Goal: Use online tool/utility: Utilize a website feature to perform a specific function

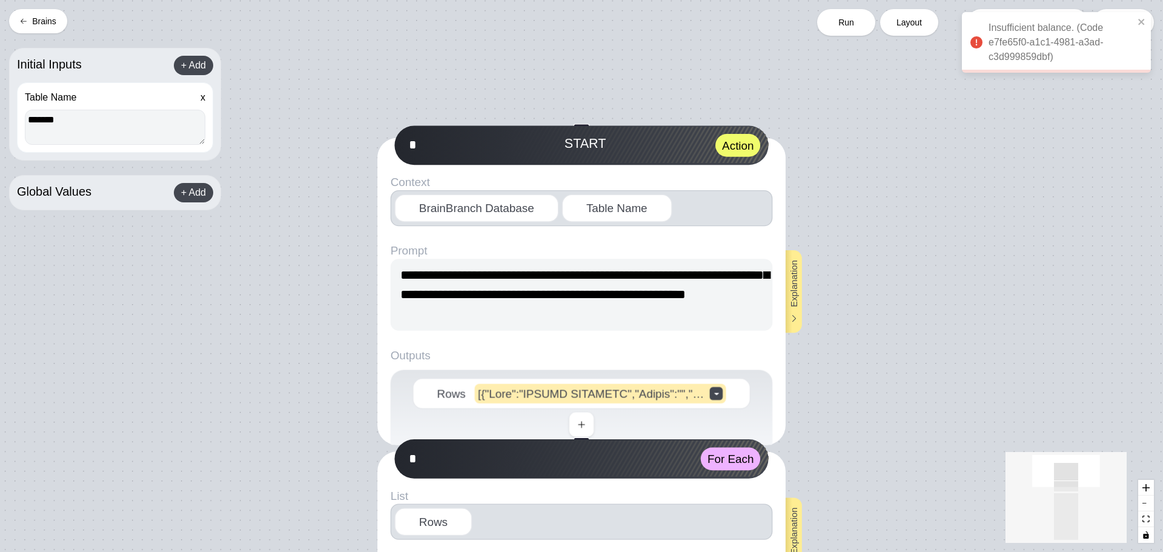
click at [16, 19] on button "Brains" at bounding box center [38, 21] width 58 height 24
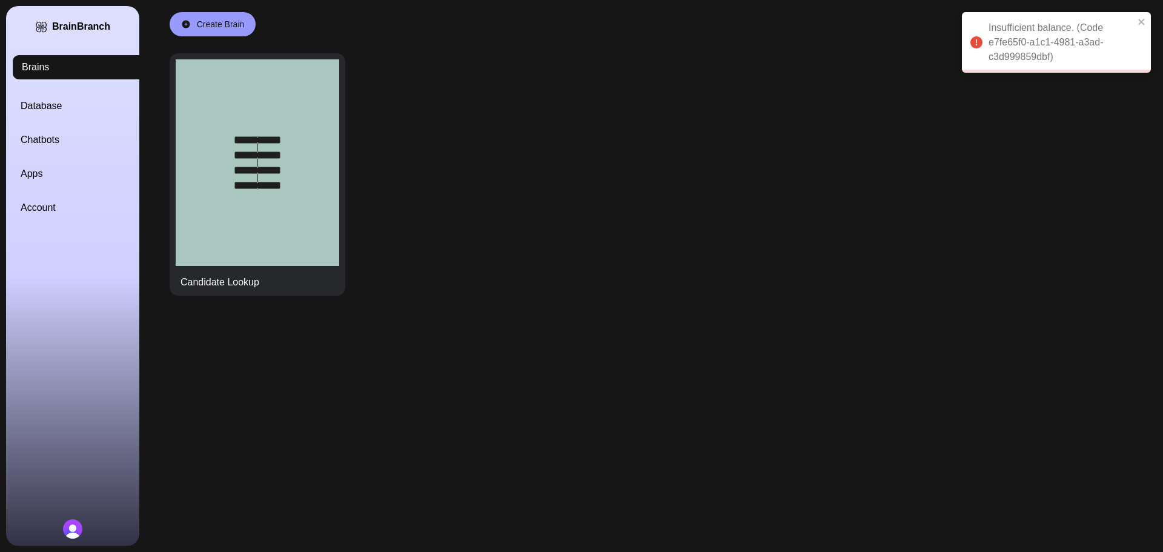
click at [47, 206] on link "Account" at bounding box center [87, 208] width 133 height 15
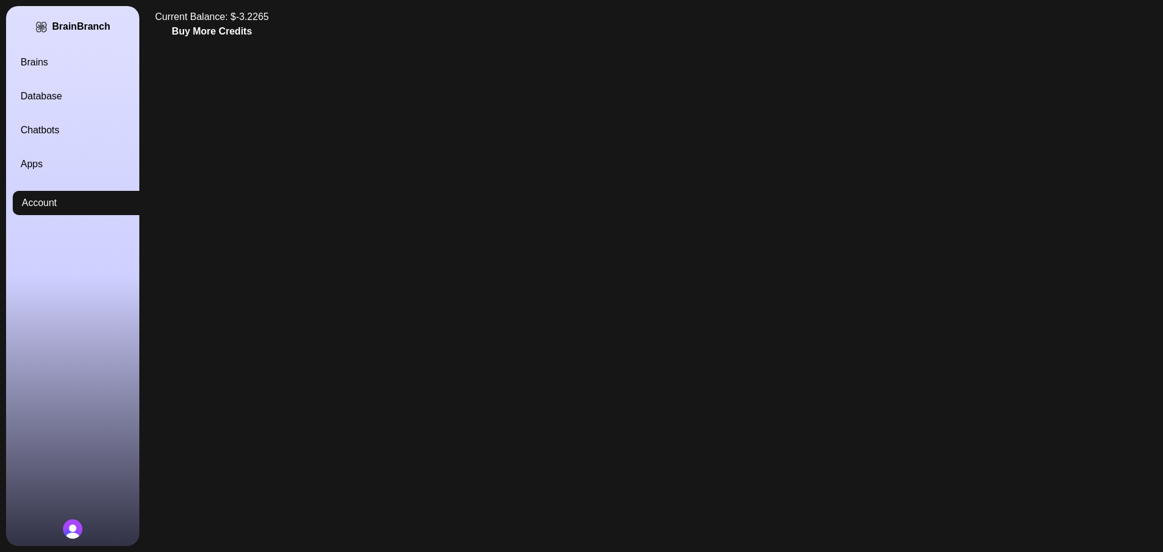
click at [232, 24] on button "Buy More Credits" at bounding box center [212, 31] width 80 height 15
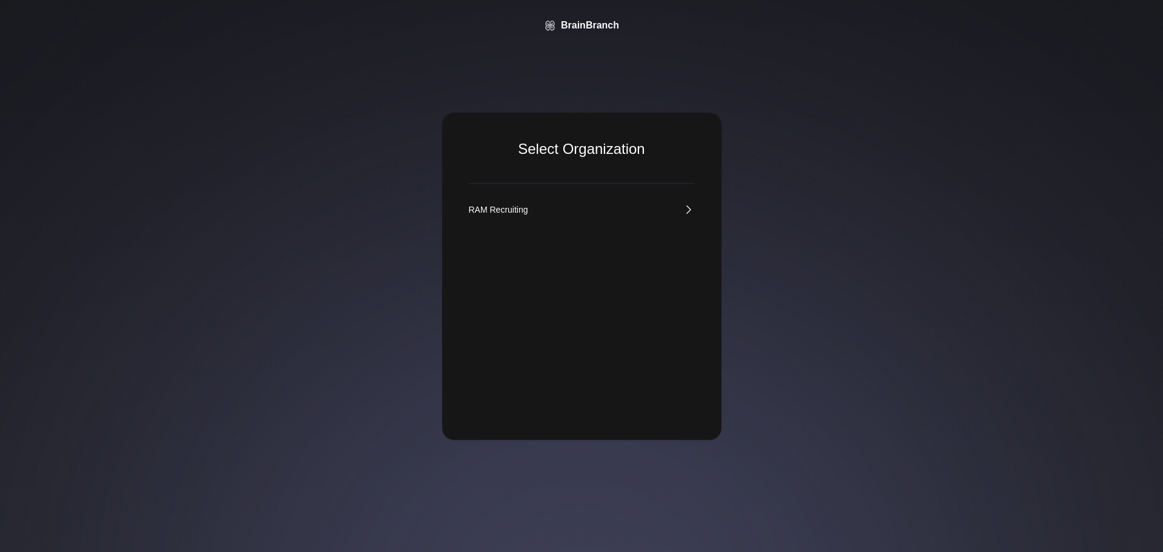
click at [519, 207] on div "RAM Recruiting" at bounding box center [498, 210] width 59 height 12
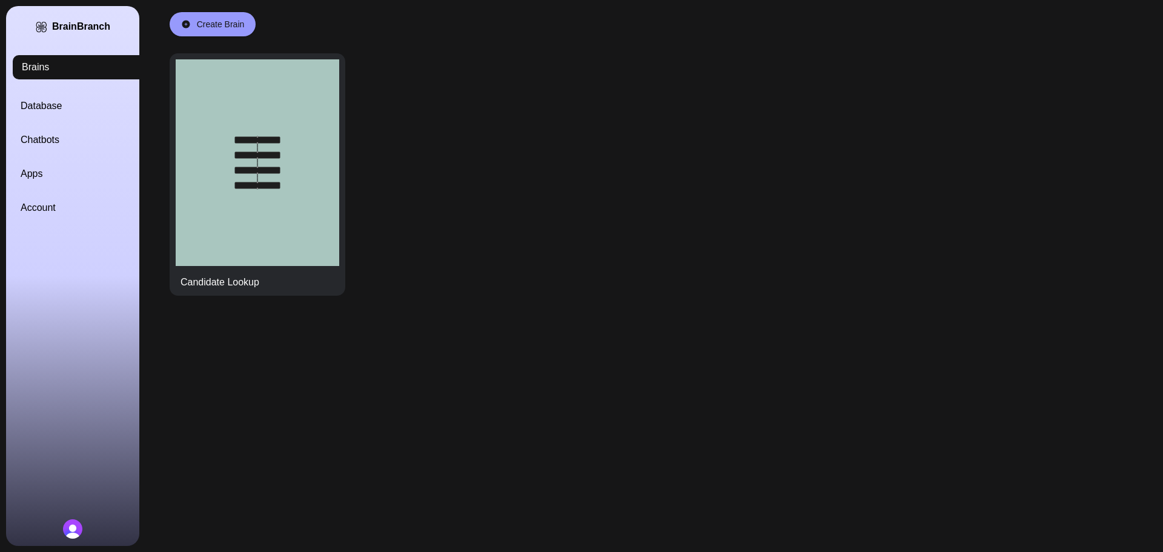
click at [39, 104] on link "Database" at bounding box center [87, 106] width 133 height 15
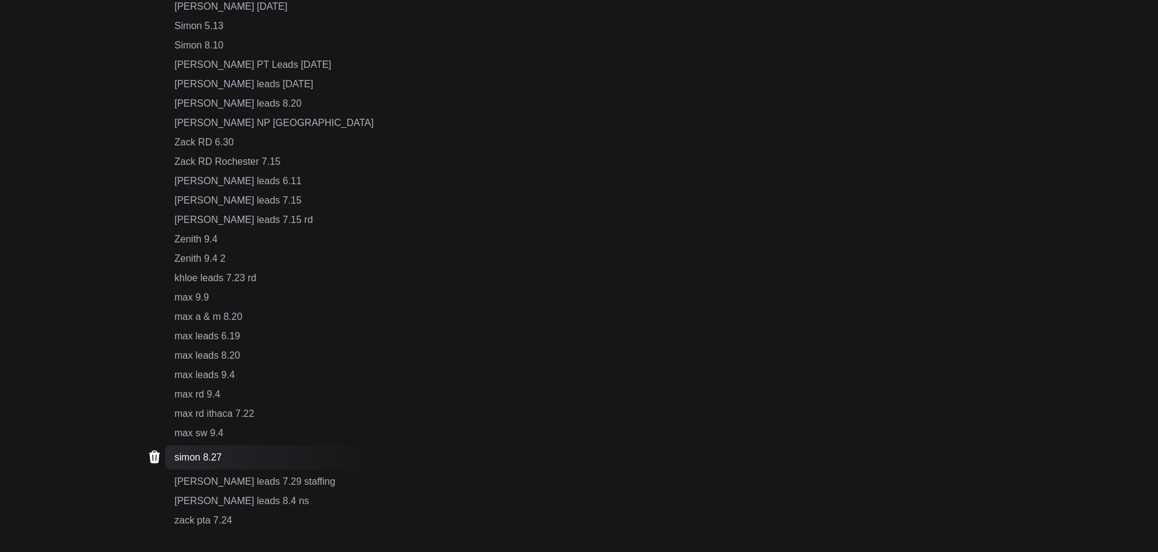
scroll to position [788, 0]
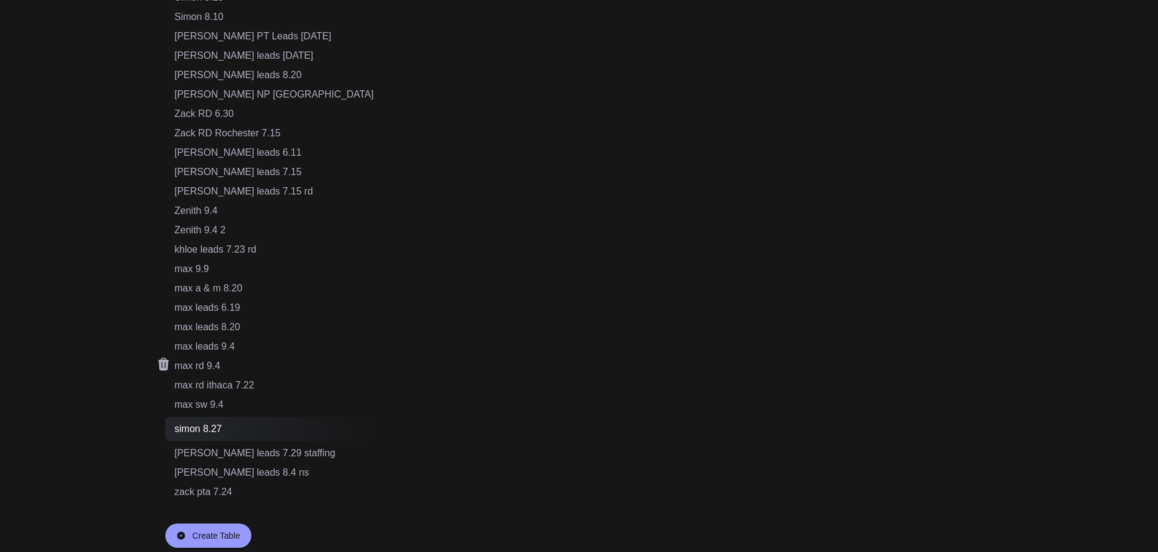
click at [209, 368] on div "max rd 9.4" at bounding box center [273, 366] width 199 height 15
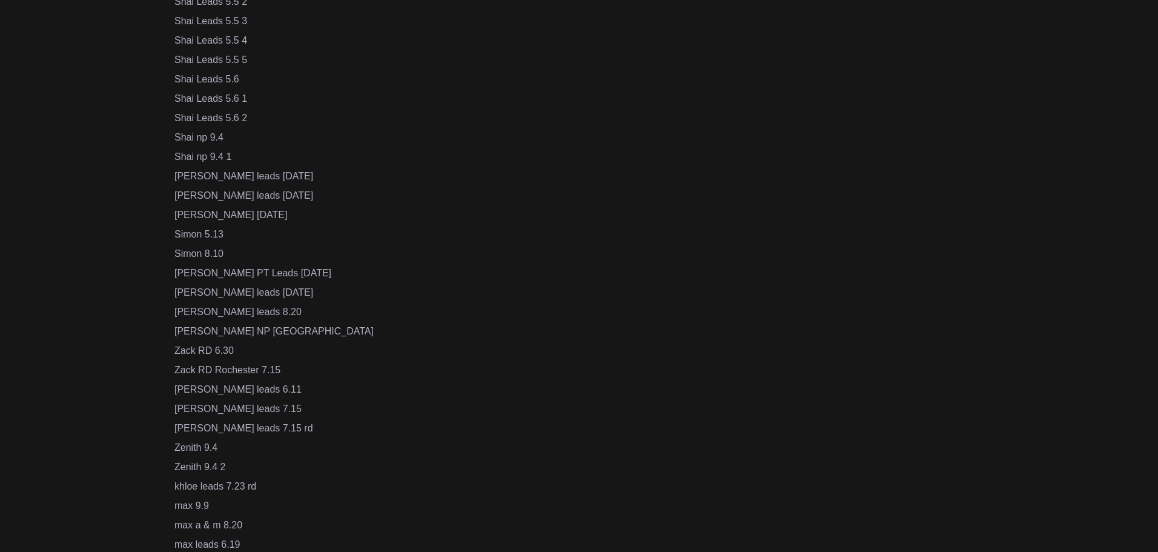
scroll to position [788, 0]
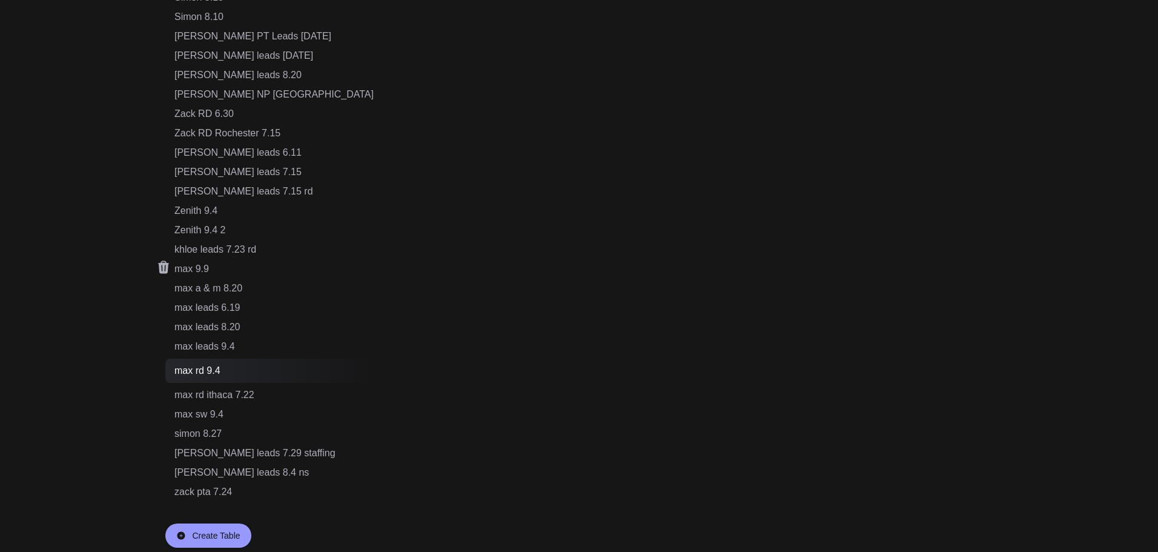
click at [198, 267] on div "max 9.9" at bounding box center [273, 269] width 199 height 15
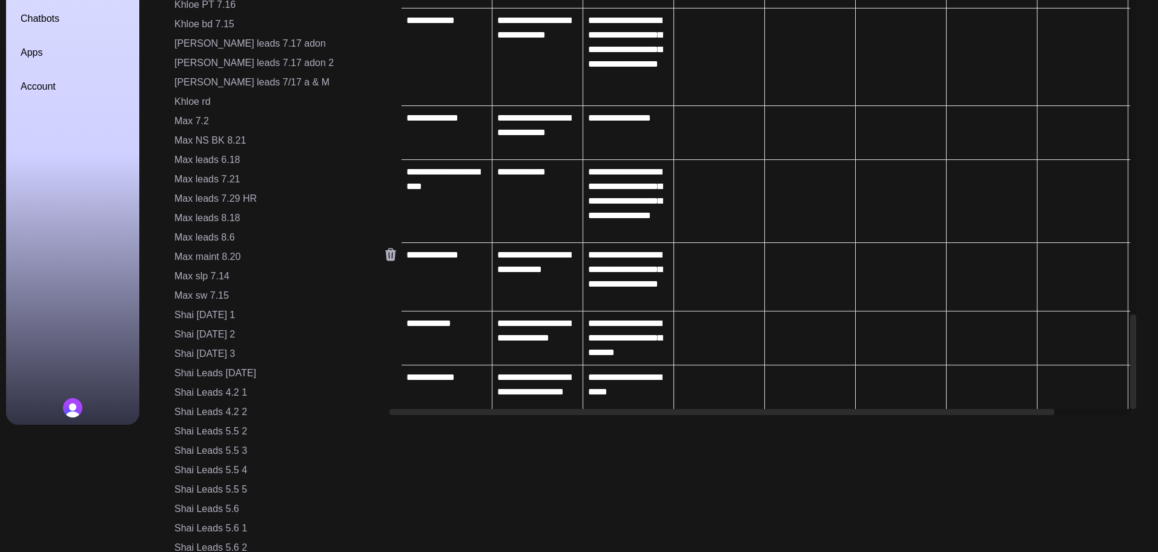
scroll to position [2182, 0]
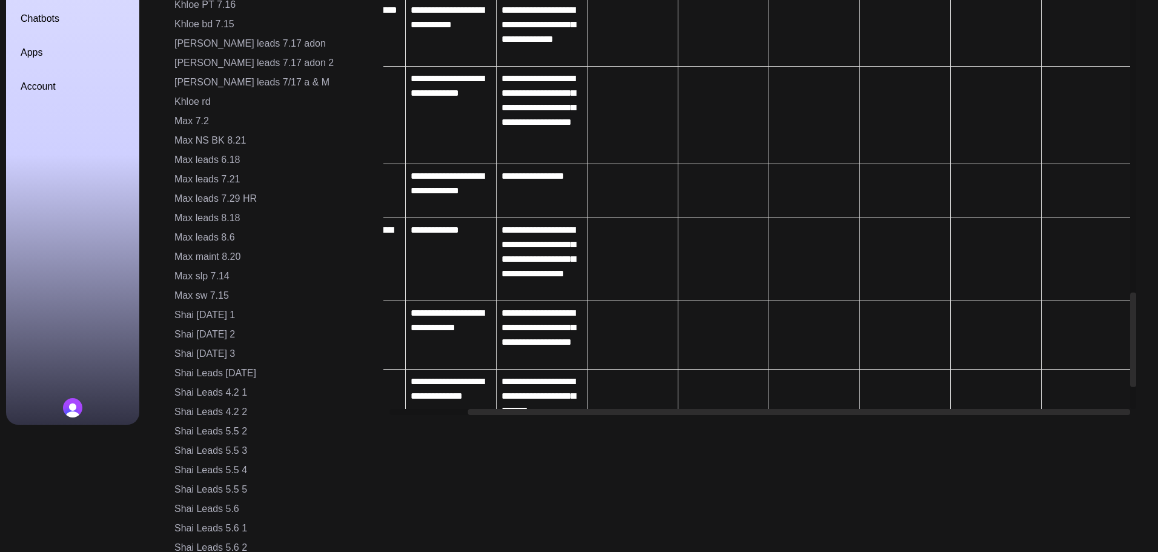
drag, startPoint x: 445, startPoint y: 412, endPoint x: 855, endPoint y: 403, distance: 410.3
click at [854, 404] on div "**********" at bounding box center [760, 153] width 753 height 524
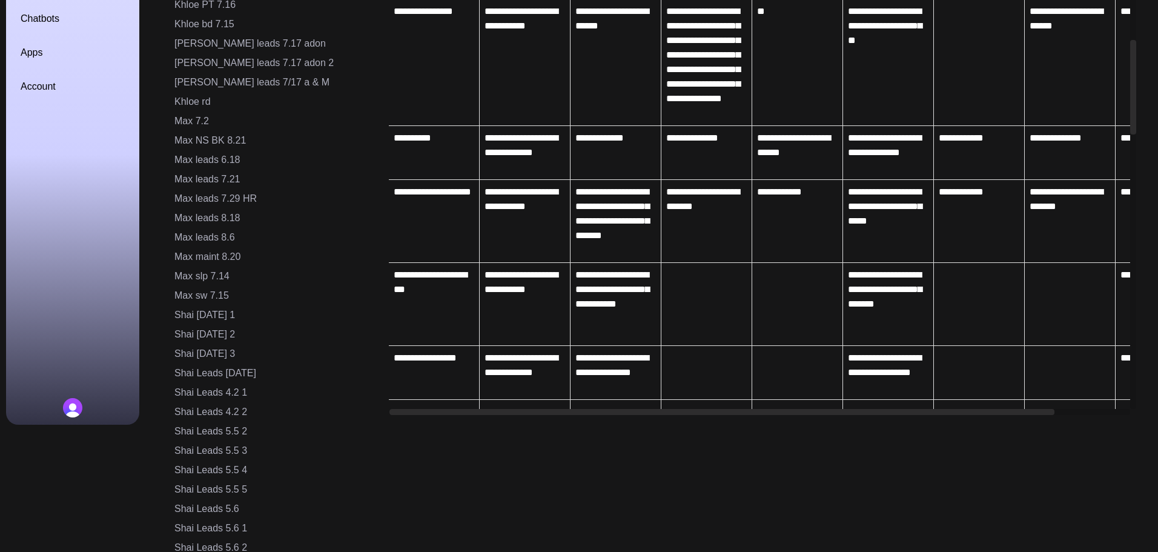
scroll to position [789, 0]
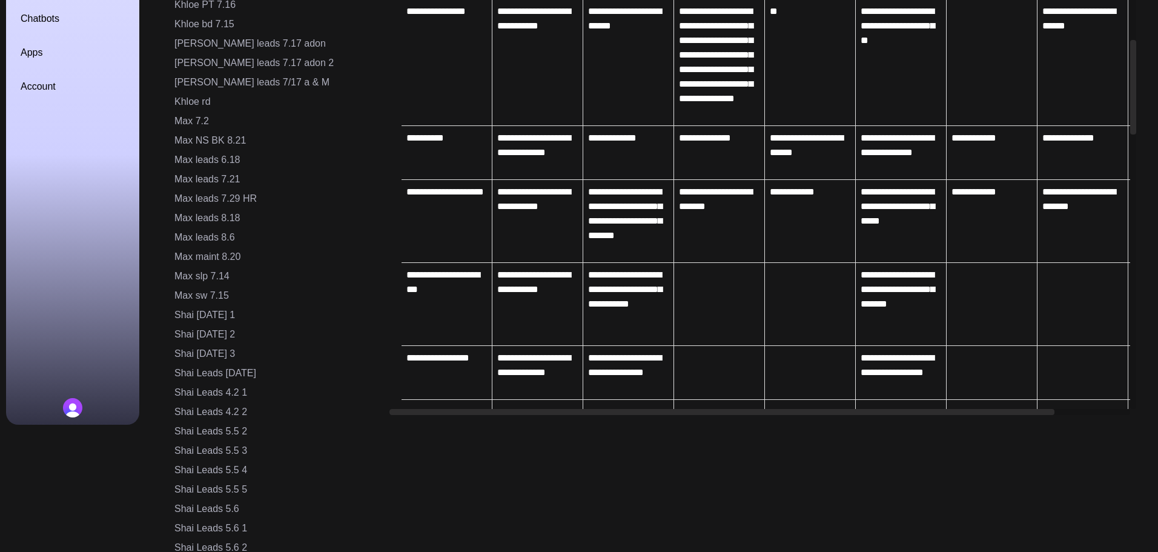
drag, startPoint x: 489, startPoint y: 411, endPoint x: 314, endPoint y: 422, distance: 175.4
click at [314, 422] on div "Candidates Khloe ADON NY Khloe DON 7.21 [PERSON_NAME] MDS 7.21 [PERSON_NAME] MD…" at bounding box center [640, 155] width 991 height 552
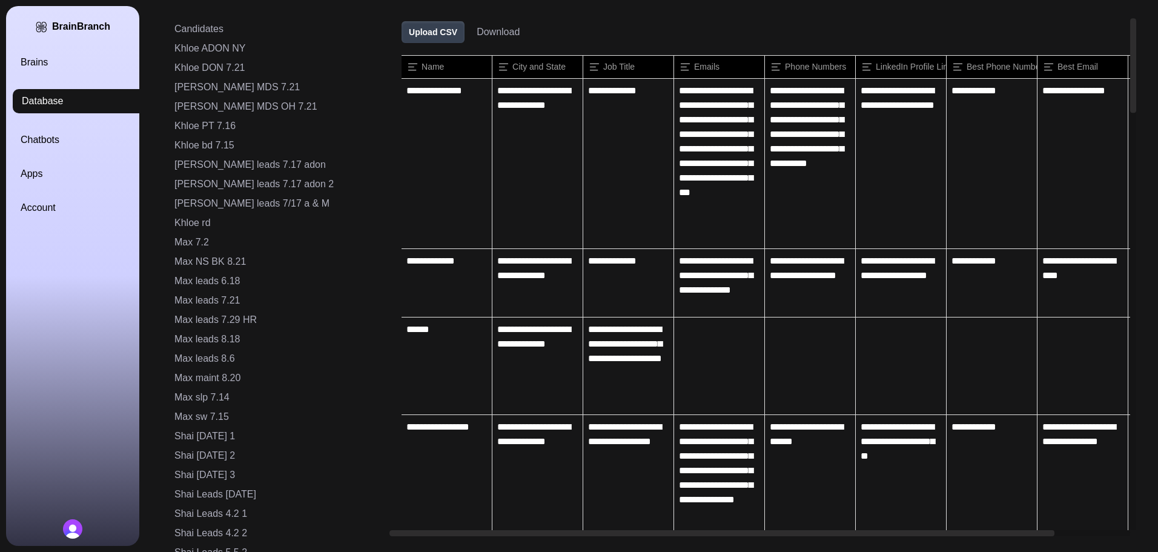
scroll to position [0, 0]
click at [477, 32] on button "Download" at bounding box center [498, 32] width 43 height 15
click at [384, 91] on icon at bounding box center [391, 91] width 15 height 15
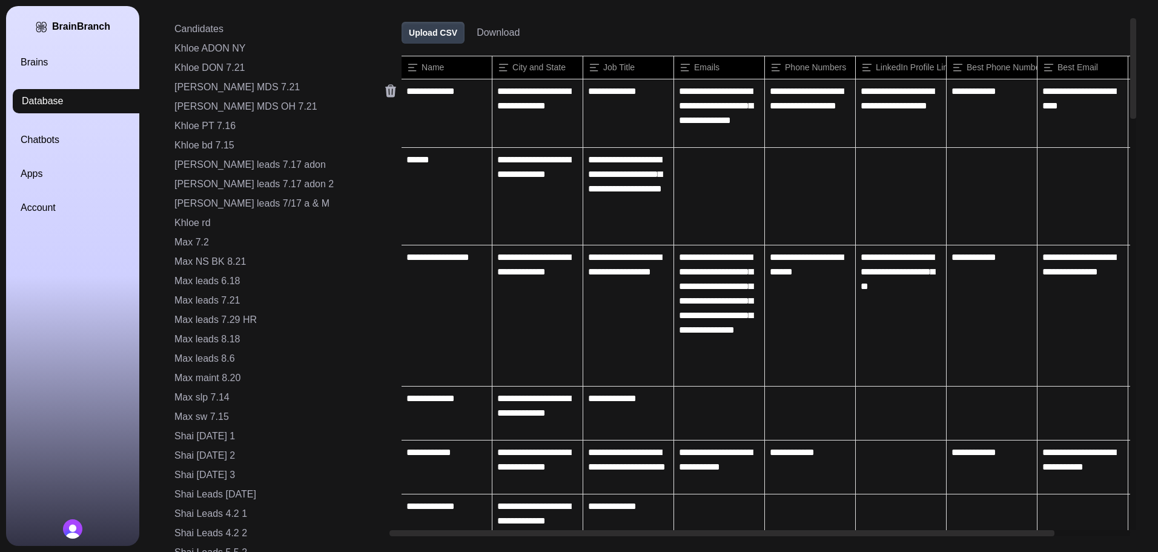
click at [384, 91] on icon at bounding box center [391, 91] width 15 height 15
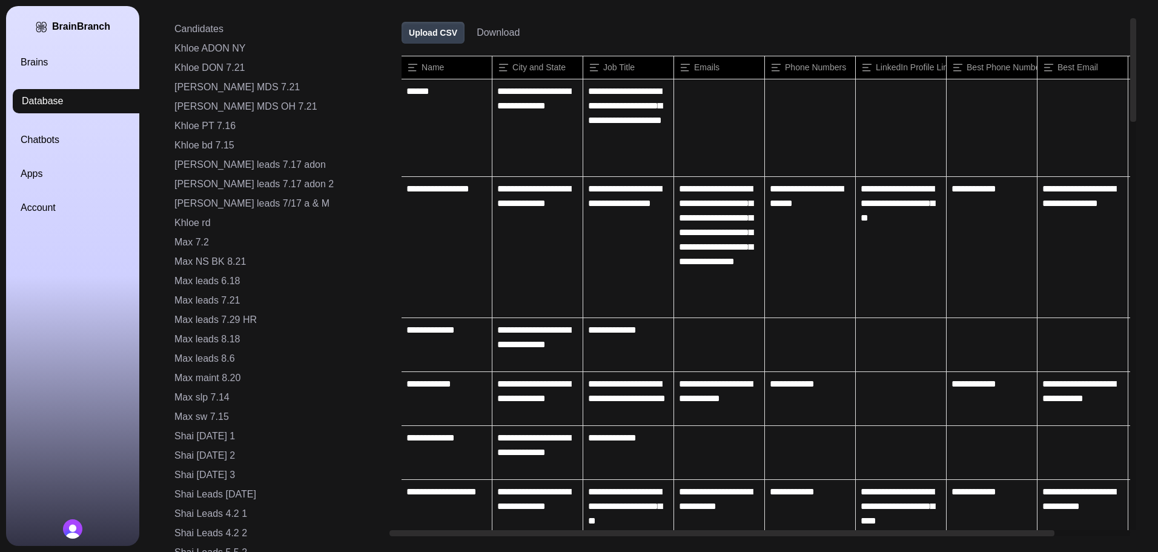
click at [384, 90] on icon at bounding box center [391, 91] width 15 height 15
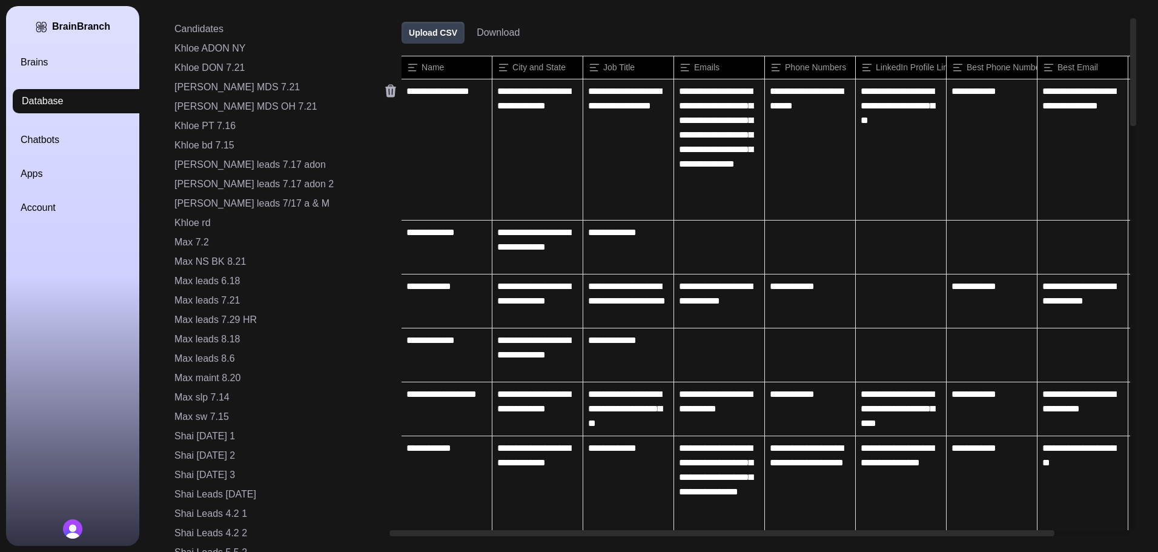
click at [384, 90] on icon at bounding box center [391, 91] width 15 height 15
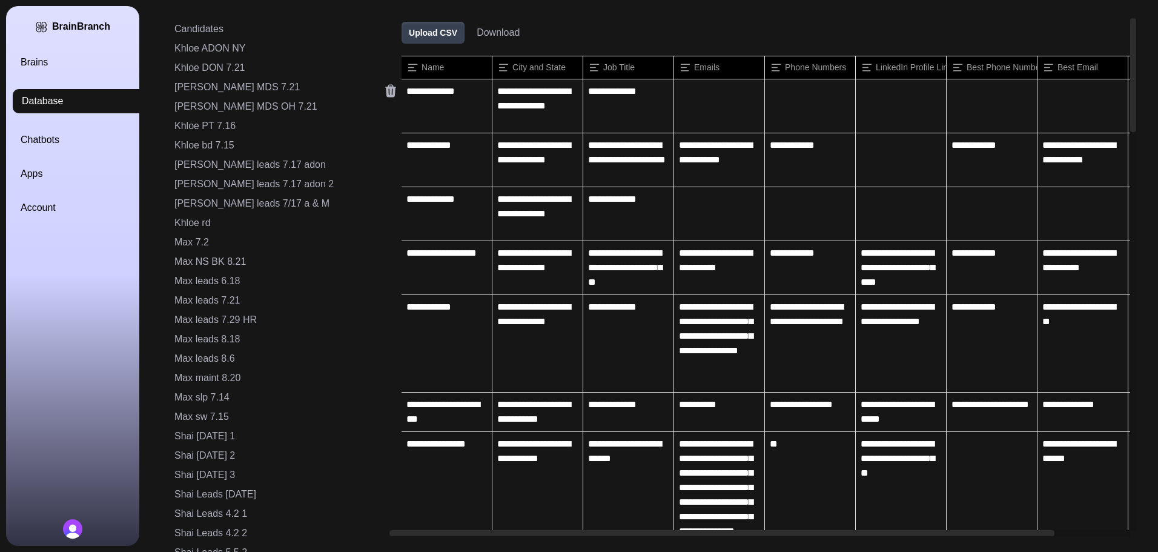
click at [384, 90] on icon at bounding box center [391, 91] width 15 height 15
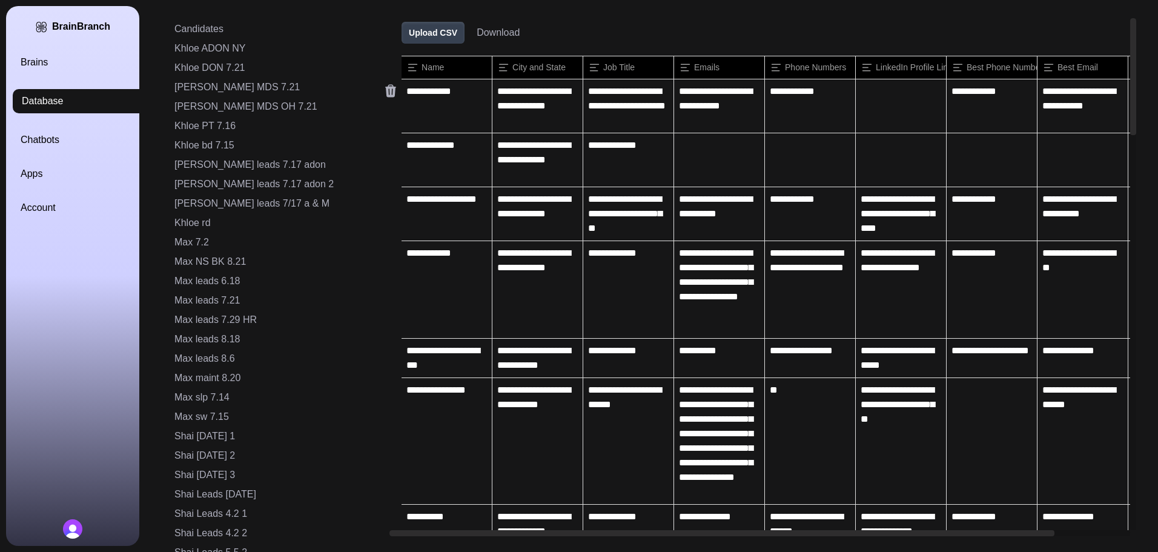
click at [384, 90] on icon at bounding box center [391, 91] width 15 height 15
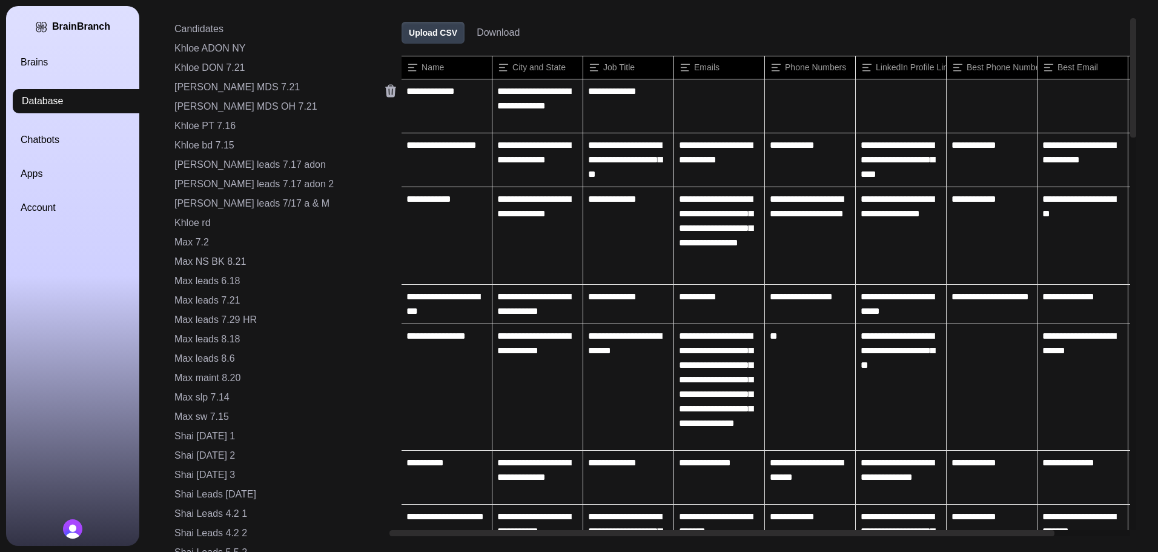
click at [384, 90] on icon at bounding box center [391, 91] width 15 height 15
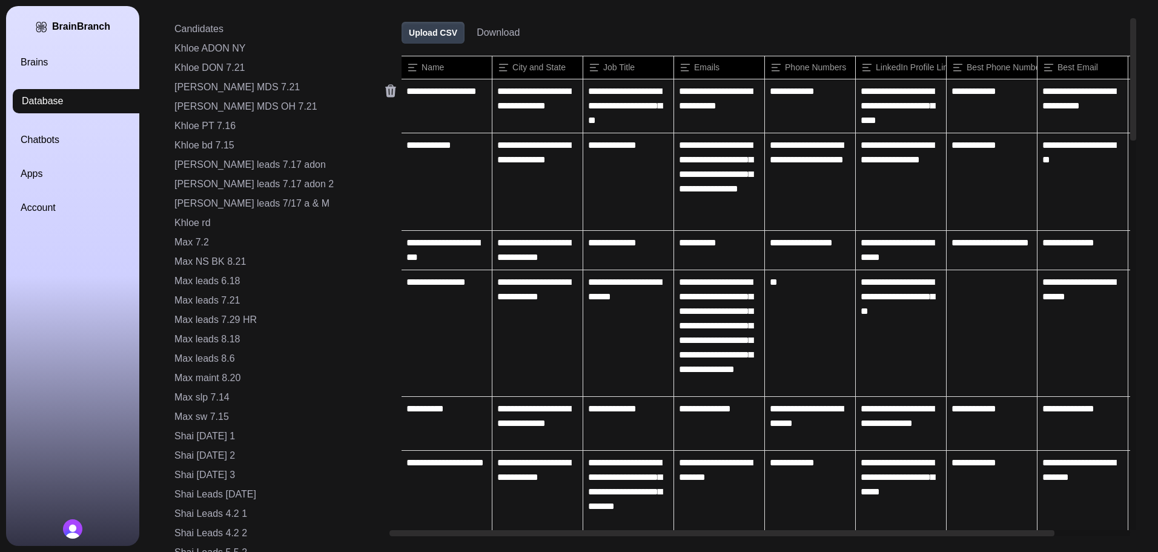
click at [384, 90] on icon at bounding box center [391, 91] width 15 height 15
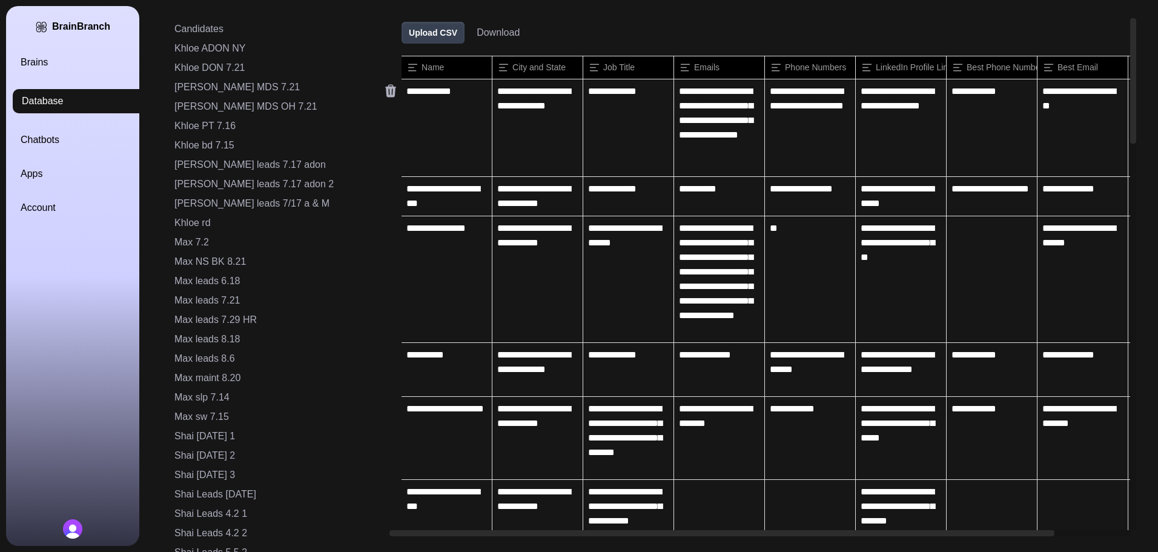
click at [384, 90] on icon at bounding box center [391, 91] width 15 height 15
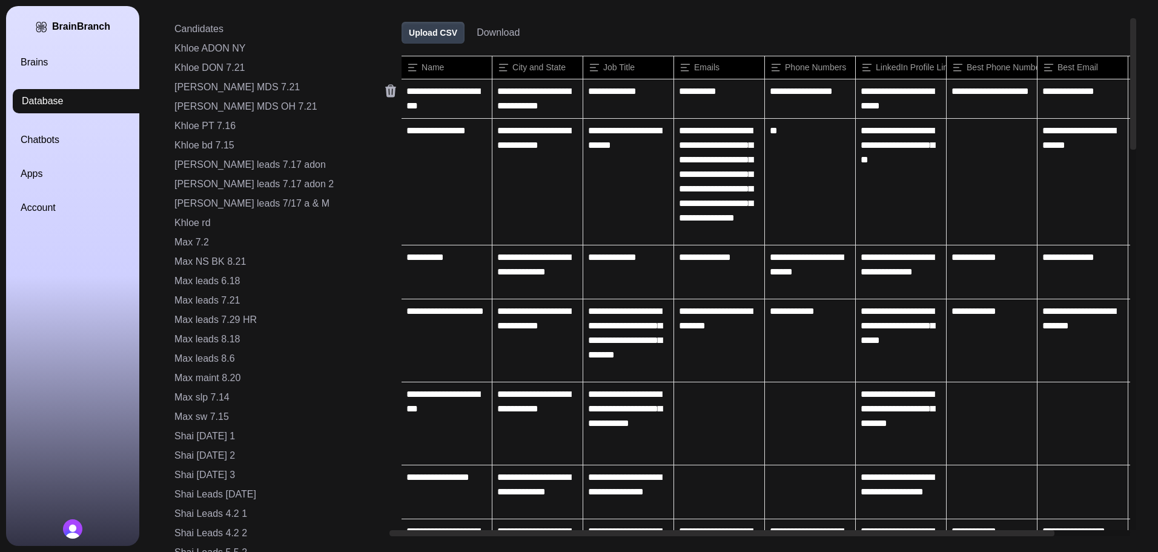
click at [384, 90] on icon at bounding box center [391, 91] width 15 height 15
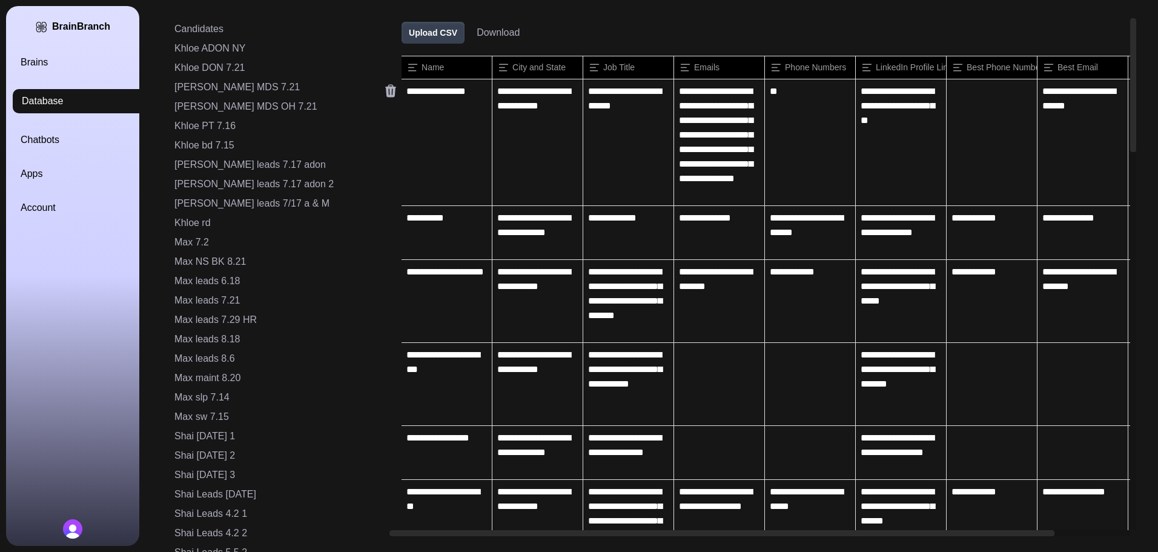
click at [384, 90] on icon at bounding box center [391, 91] width 15 height 15
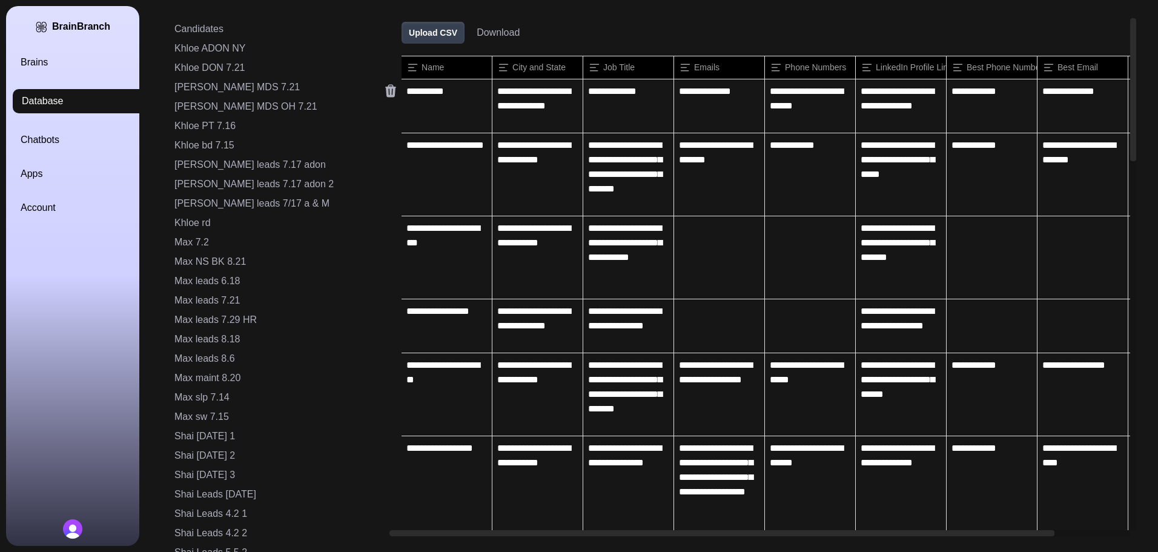
click at [384, 90] on icon at bounding box center [391, 91] width 15 height 15
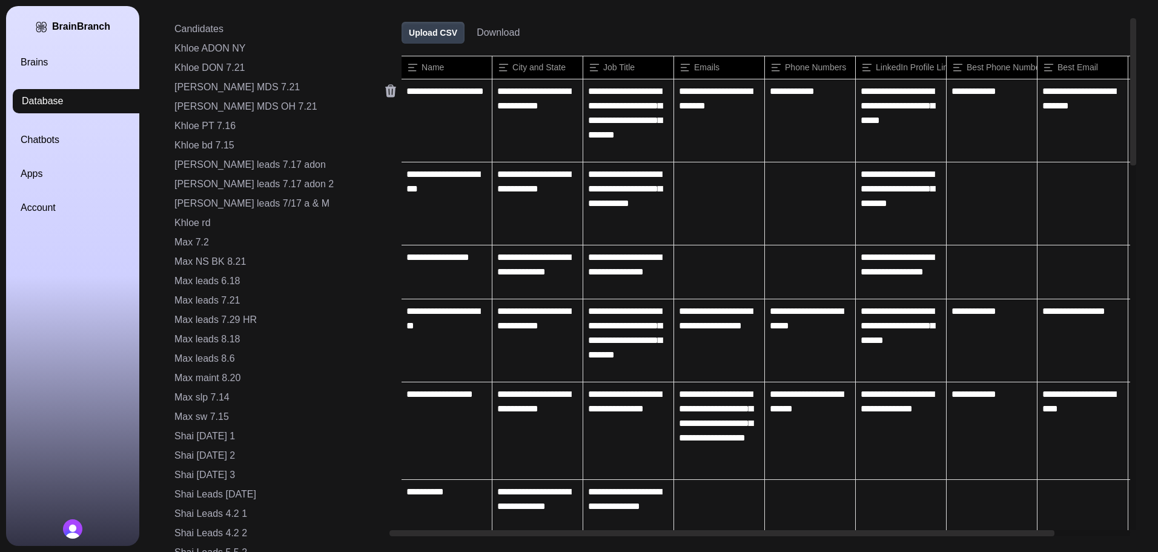
click at [384, 90] on icon at bounding box center [391, 91] width 15 height 15
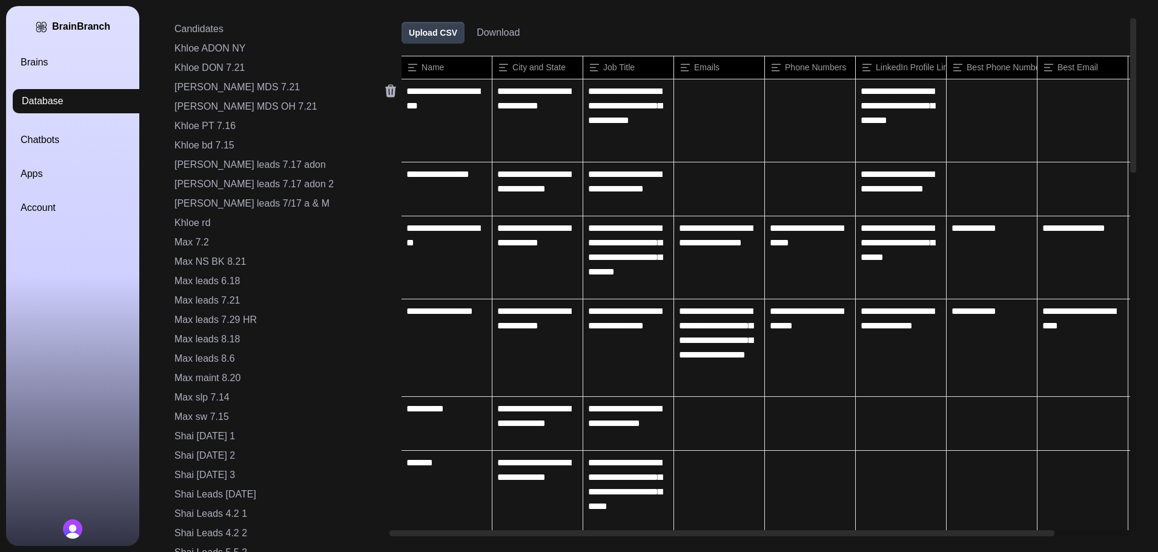
click at [384, 90] on icon at bounding box center [391, 91] width 15 height 15
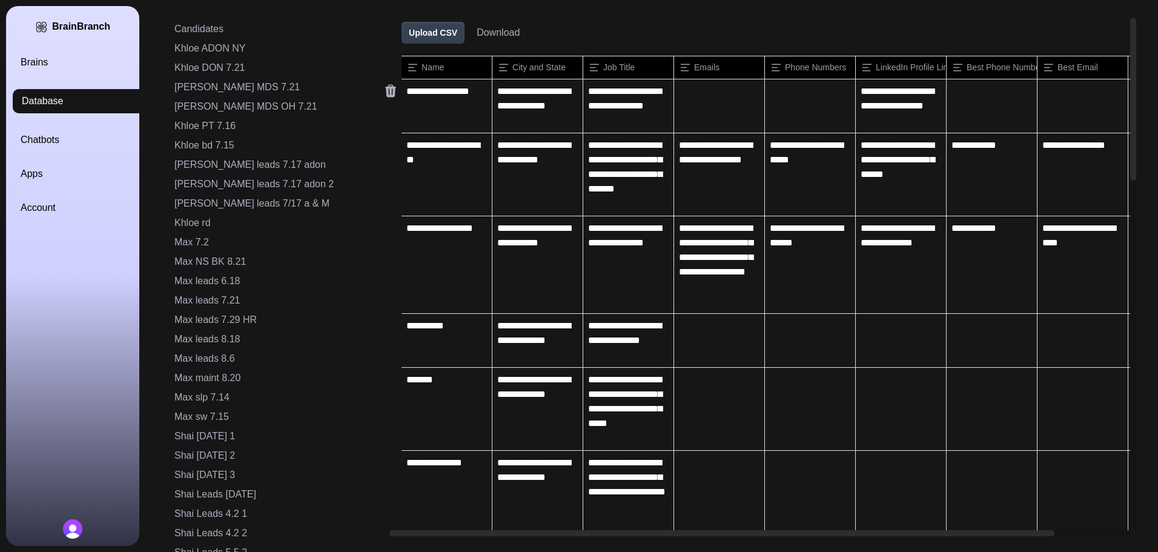
click at [384, 90] on icon at bounding box center [391, 91] width 15 height 15
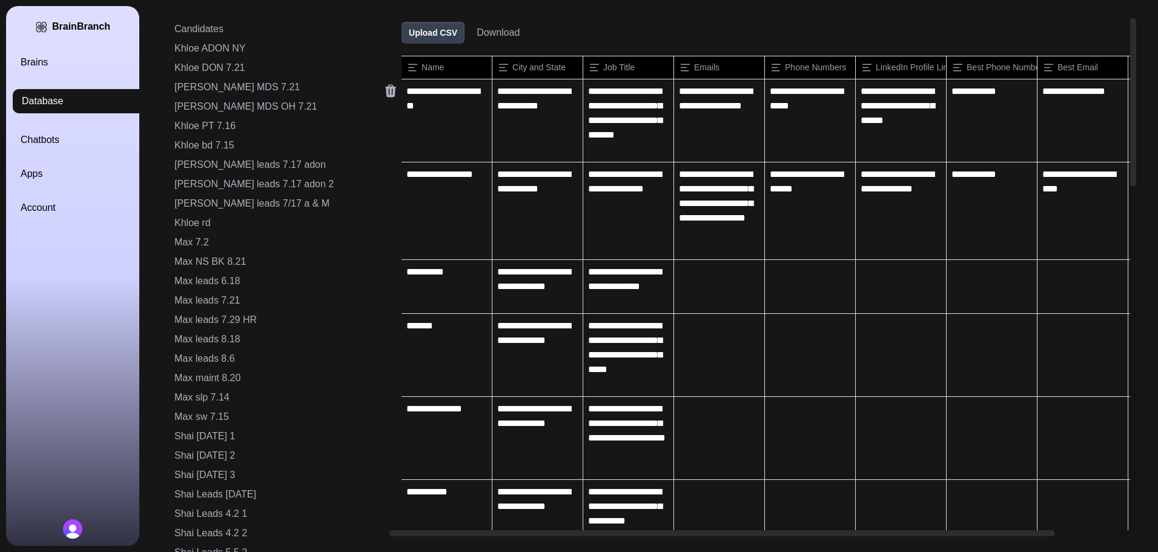
click at [384, 90] on icon at bounding box center [391, 91] width 15 height 15
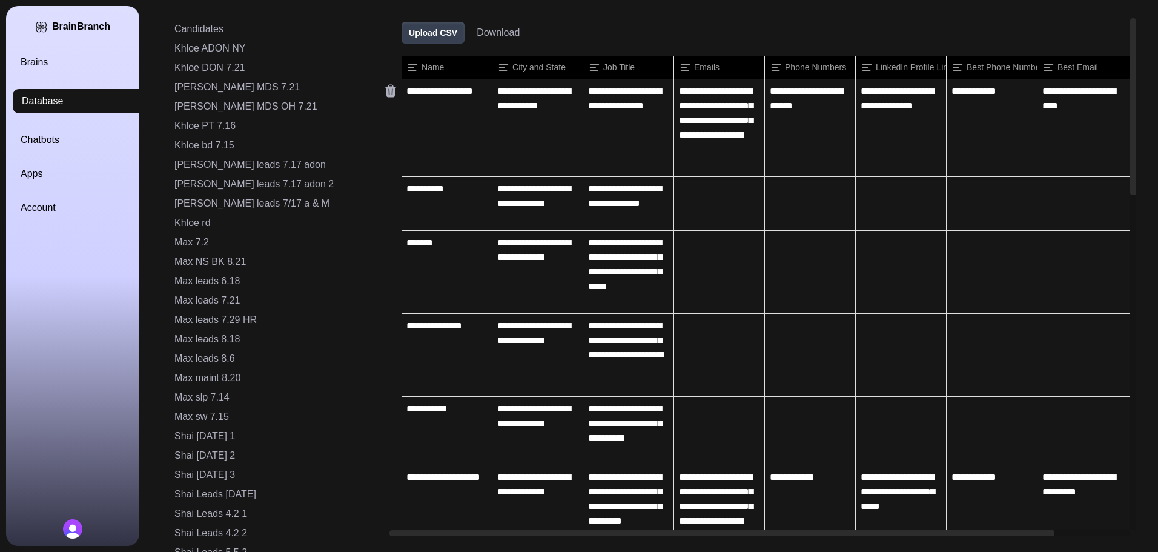
click at [384, 90] on icon at bounding box center [391, 91] width 15 height 15
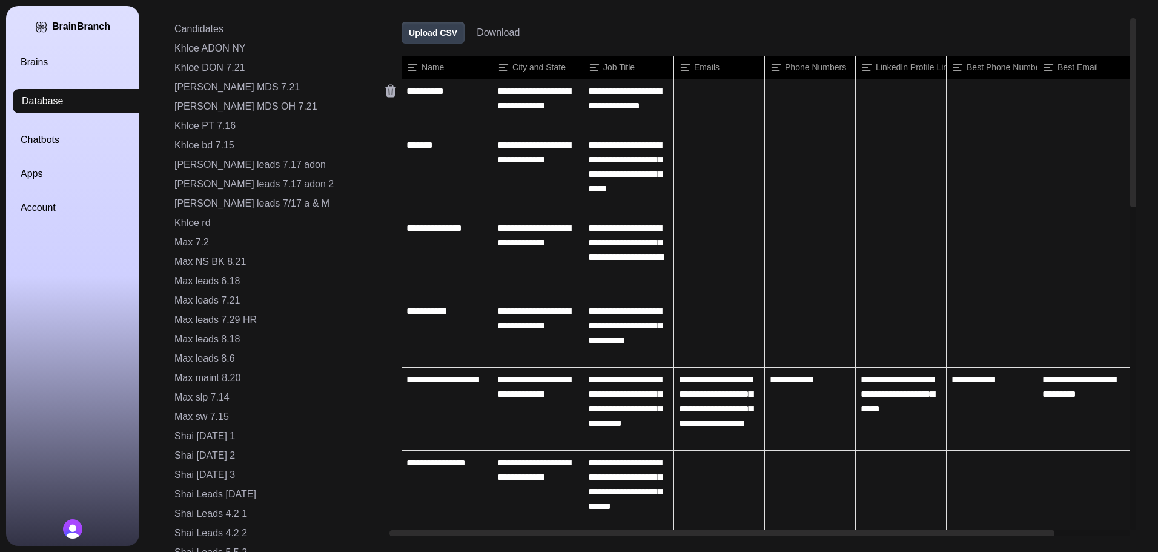
click at [384, 90] on icon at bounding box center [391, 91] width 15 height 15
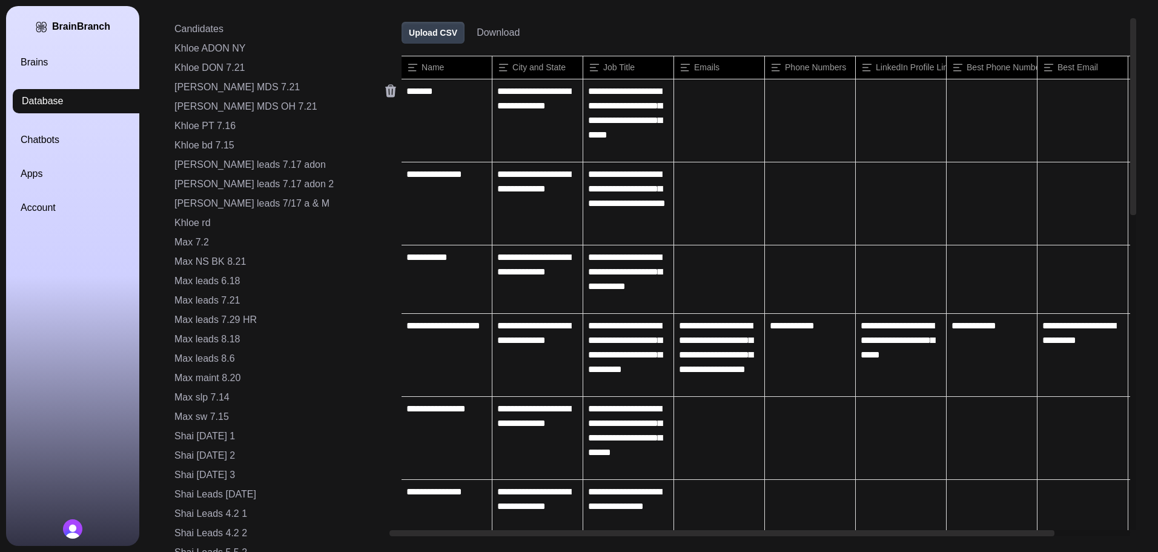
click at [384, 90] on icon at bounding box center [391, 91] width 15 height 15
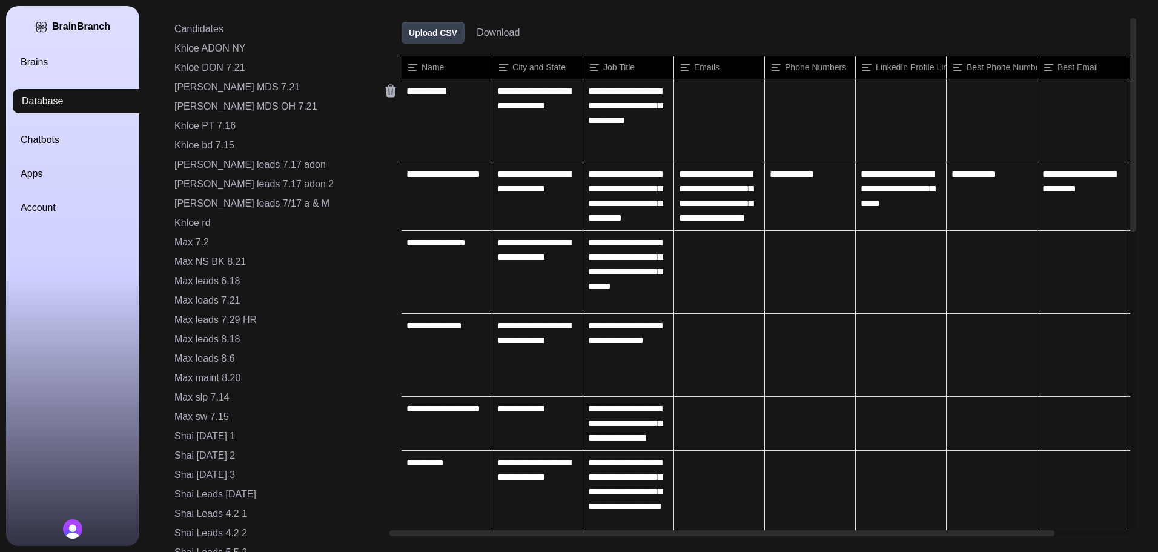
click at [384, 90] on icon at bounding box center [391, 91] width 15 height 15
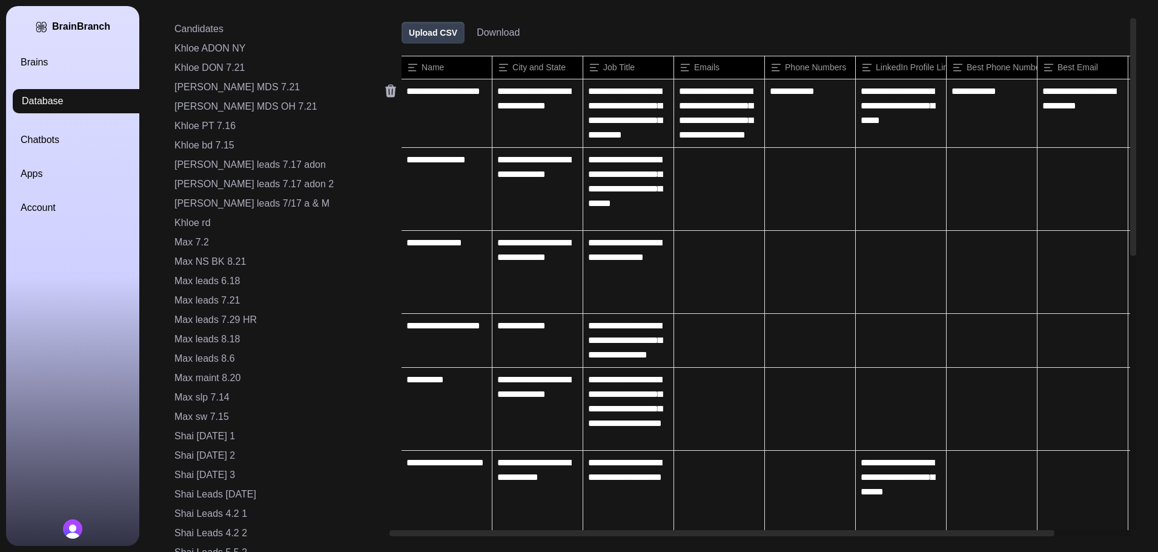
click at [384, 90] on icon at bounding box center [391, 91] width 15 height 15
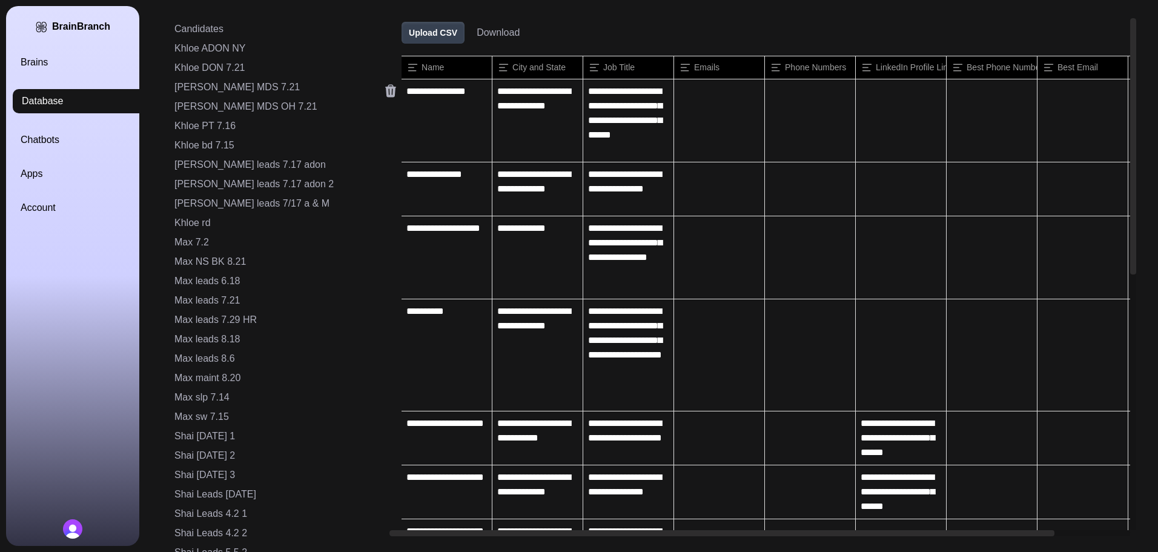
click at [384, 90] on icon at bounding box center [391, 91] width 15 height 15
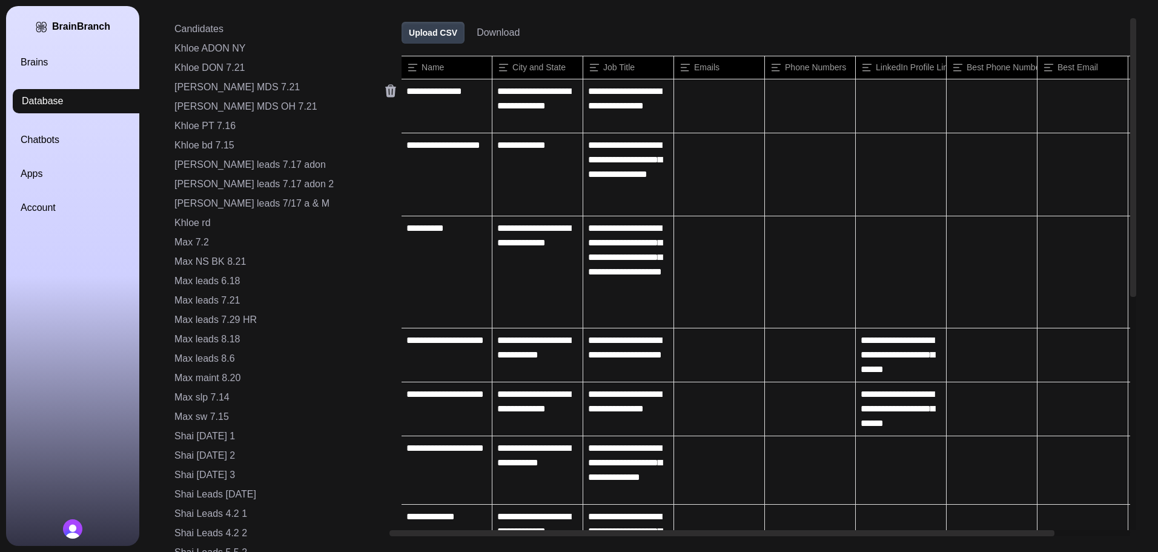
click at [384, 90] on icon at bounding box center [391, 91] width 15 height 15
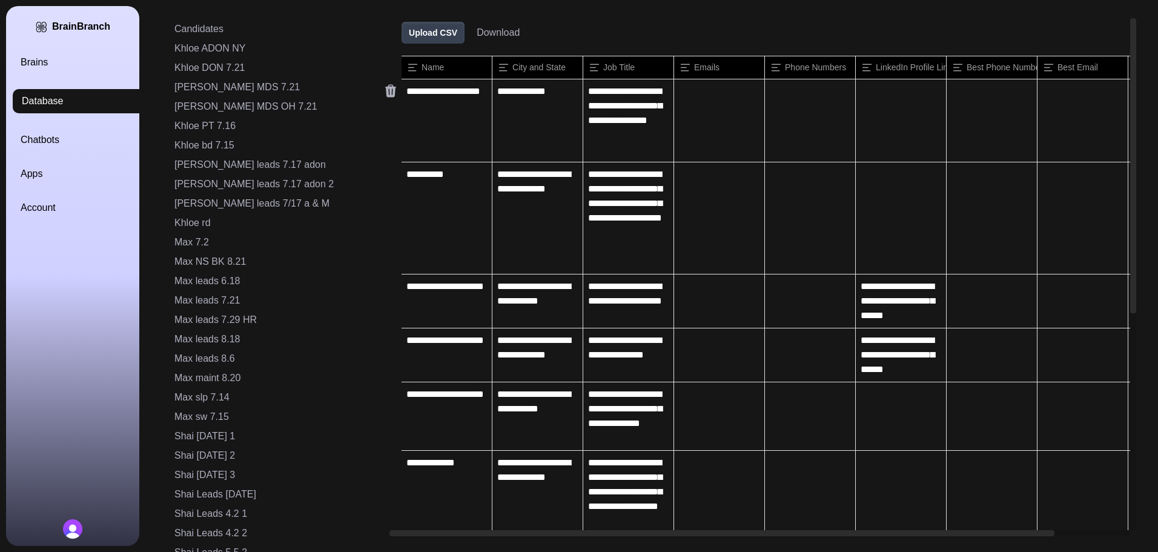
click at [384, 90] on icon at bounding box center [391, 91] width 15 height 15
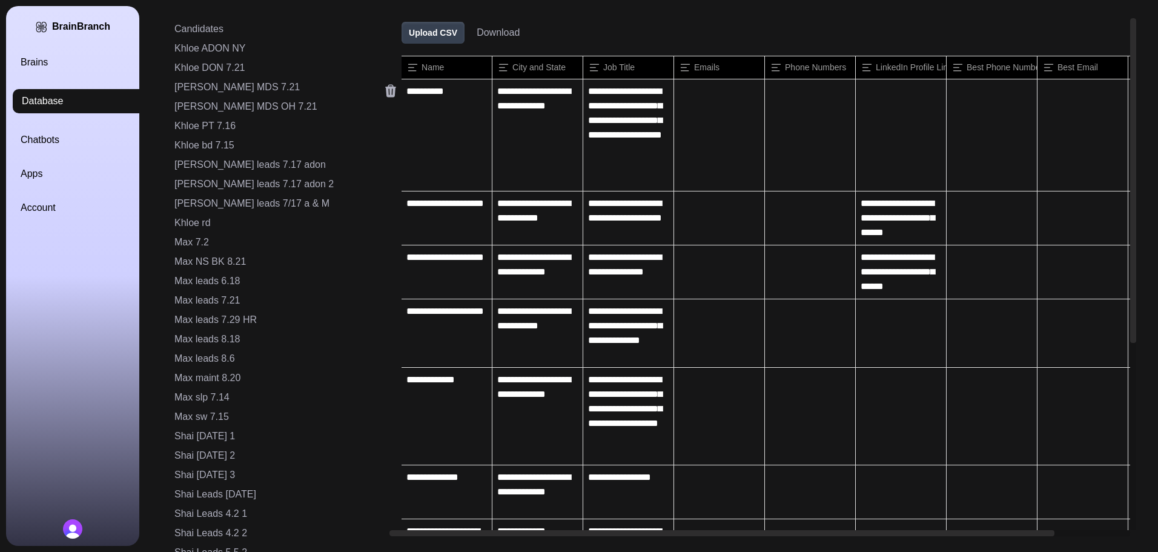
click at [384, 90] on icon at bounding box center [391, 91] width 15 height 15
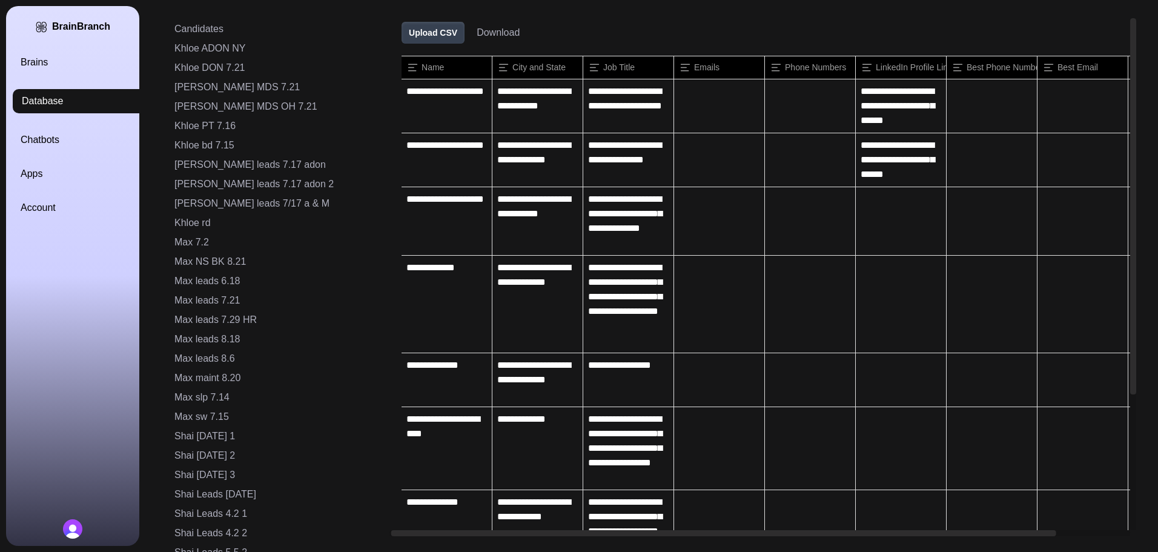
drag, startPoint x: 388, startPoint y: 533, endPoint x: 276, endPoint y: 543, distance: 112.6
click at [284, 545] on div "Candidates Khloe ADON NY Khloe DON 7.21 [PERSON_NAME] MDS 7.21 [PERSON_NAME] MD…" at bounding box center [640, 276] width 991 height 552
click at [384, 146] on icon at bounding box center [391, 145] width 15 height 15
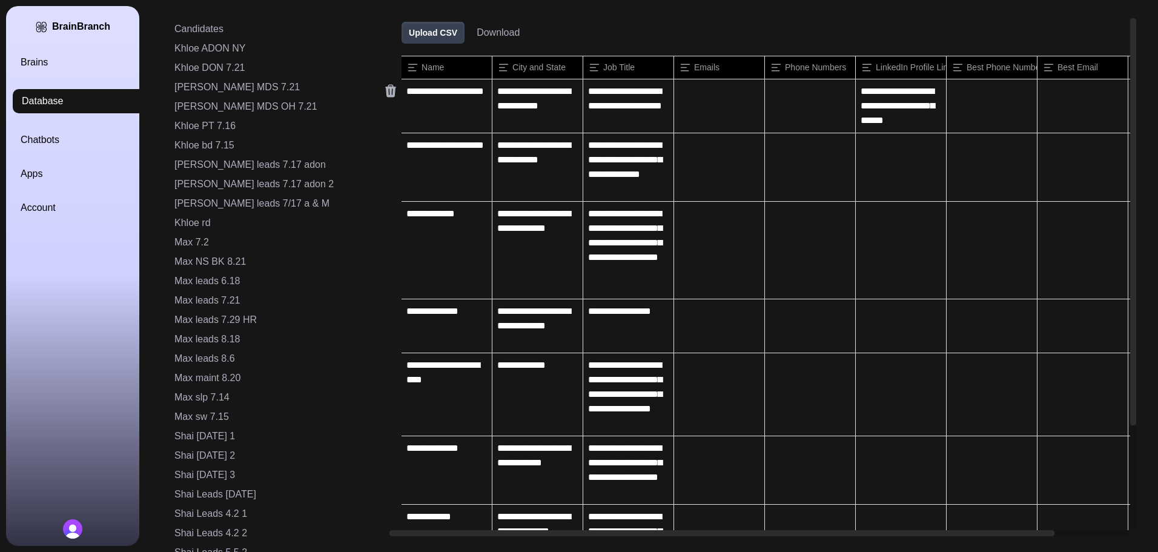
click at [385, 90] on icon at bounding box center [390, 91] width 11 height 13
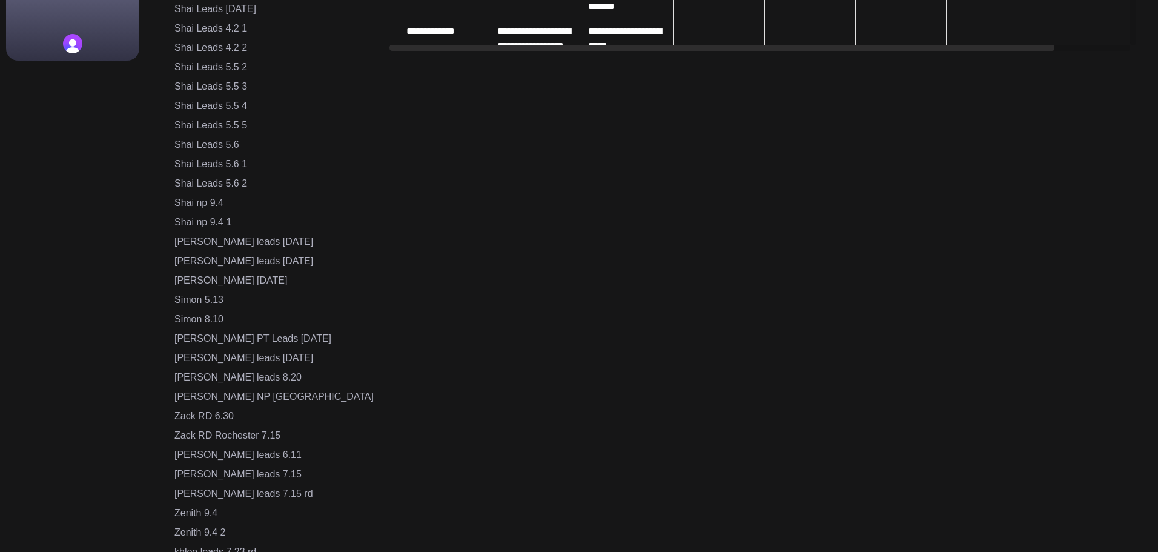
scroll to position [666, 0]
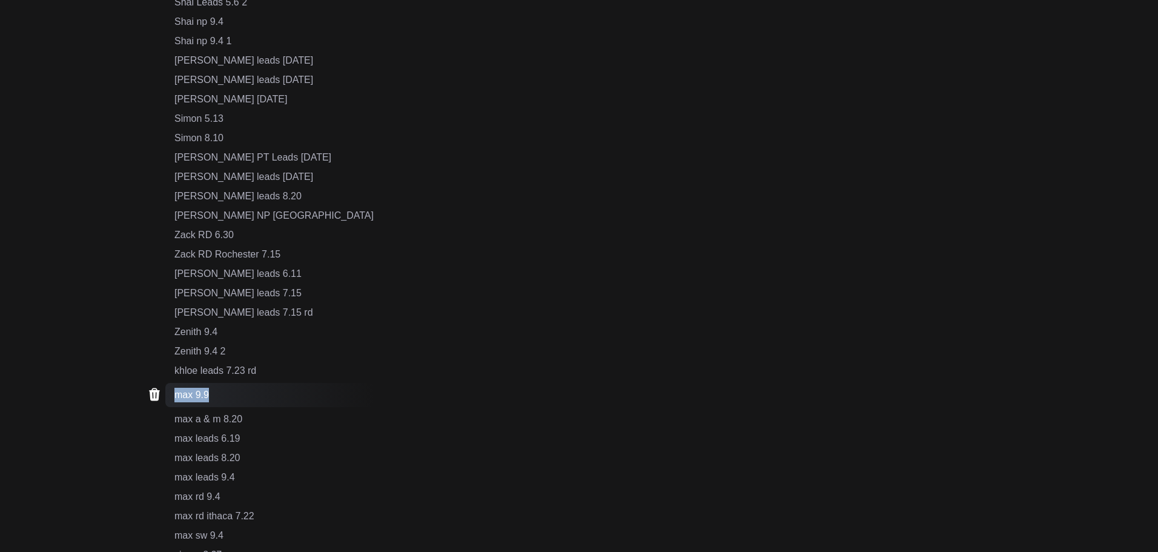
drag, startPoint x: 214, startPoint y: 394, endPoint x: 174, endPoint y: 394, distance: 40.0
click at [174, 394] on div "max 9.9" at bounding box center [269, 395] width 208 height 24
copy div "max 9.9"
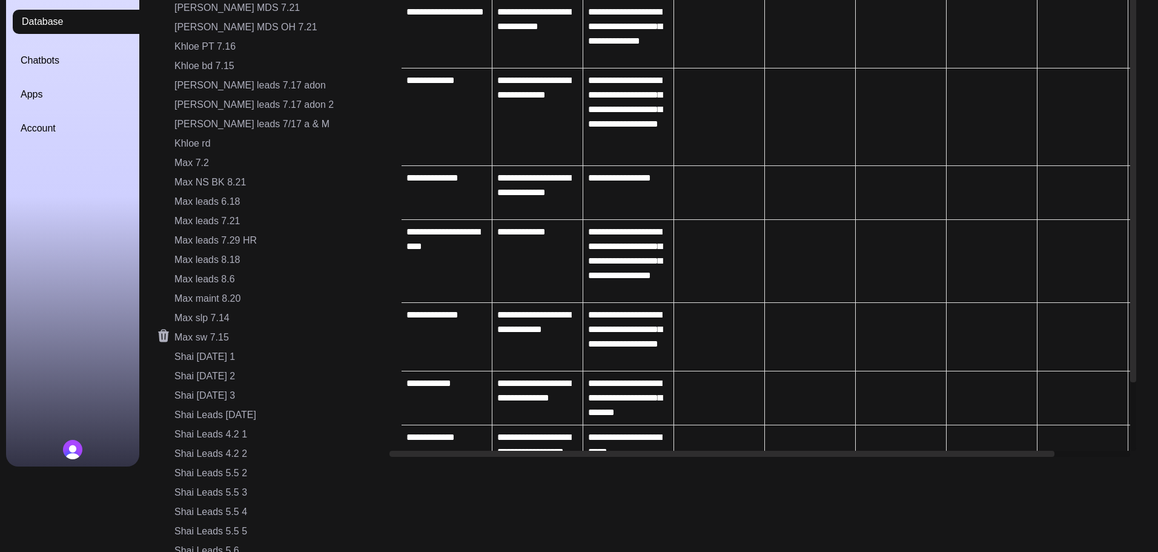
scroll to position [0, 0]
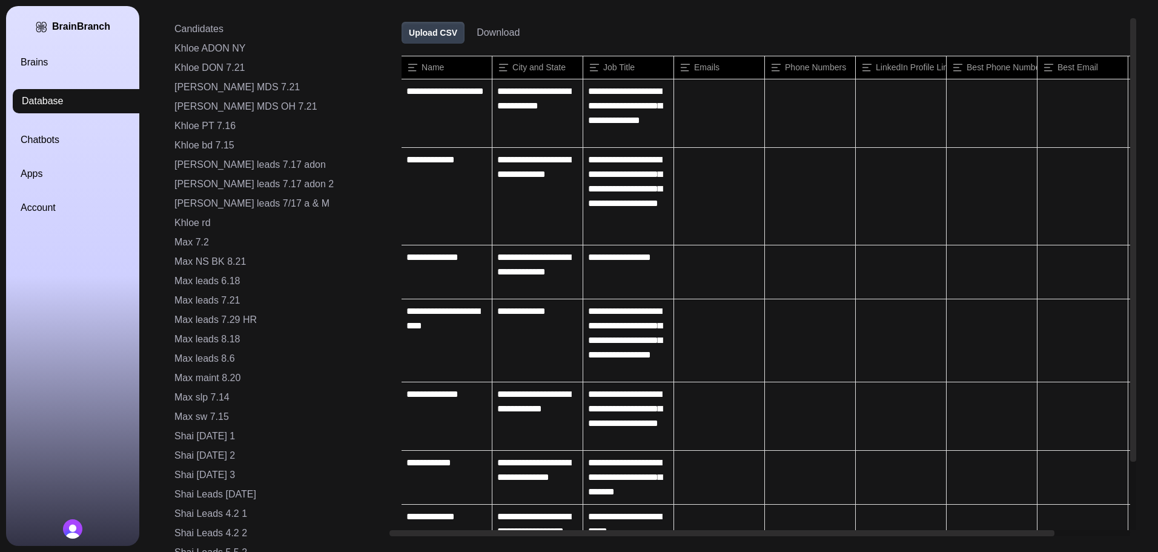
click at [44, 63] on link "Brains" at bounding box center [87, 62] width 133 height 15
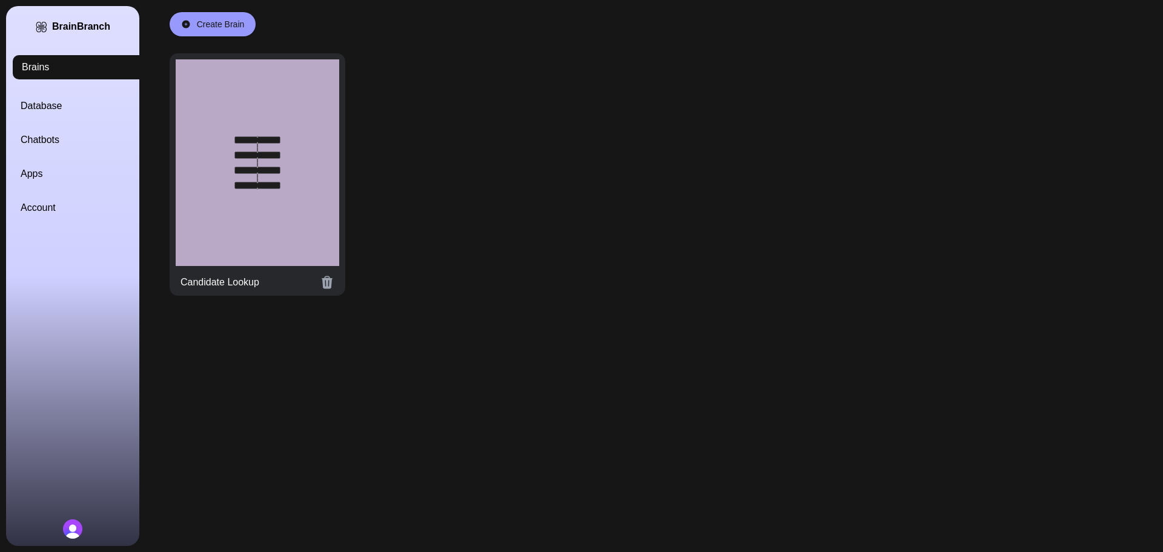
click at [221, 153] on div at bounding box center [258, 162] width 164 height 207
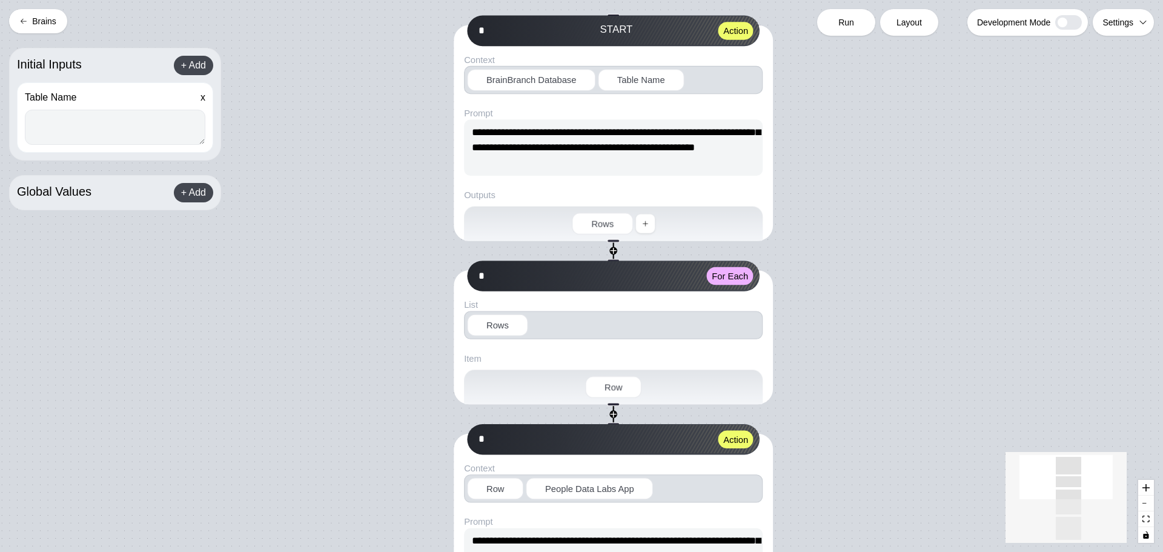
click at [88, 125] on textarea at bounding box center [115, 127] width 181 height 35
paste textarea "*******"
type textarea "*******"
click at [851, 17] on span "Run" at bounding box center [847, 22] width 16 height 12
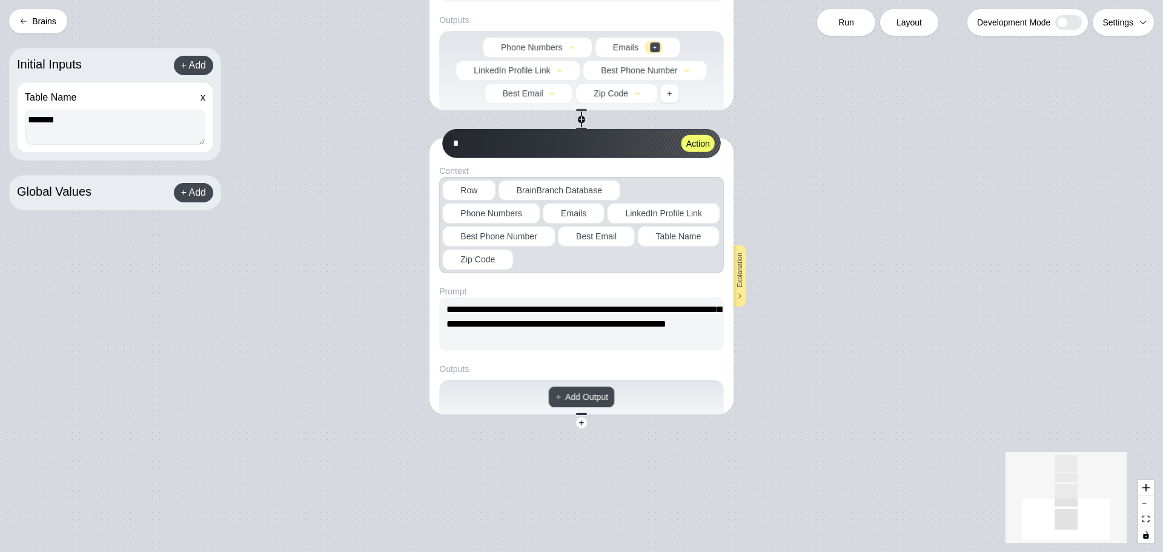
click at [8, 24] on div "**********" at bounding box center [581, 276] width 1163 height 552
click at [27, 21] on icon at bounding box center [23, 21] width 7 height 7
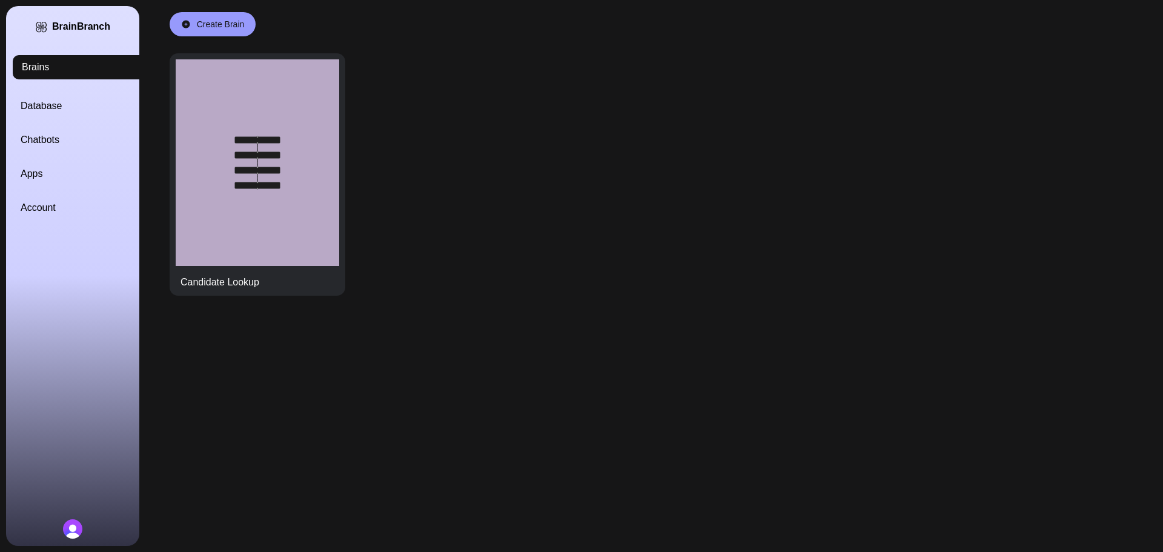
click at [37, 105] on link "Database" at bounding box center [87, 106] width 133 height 15
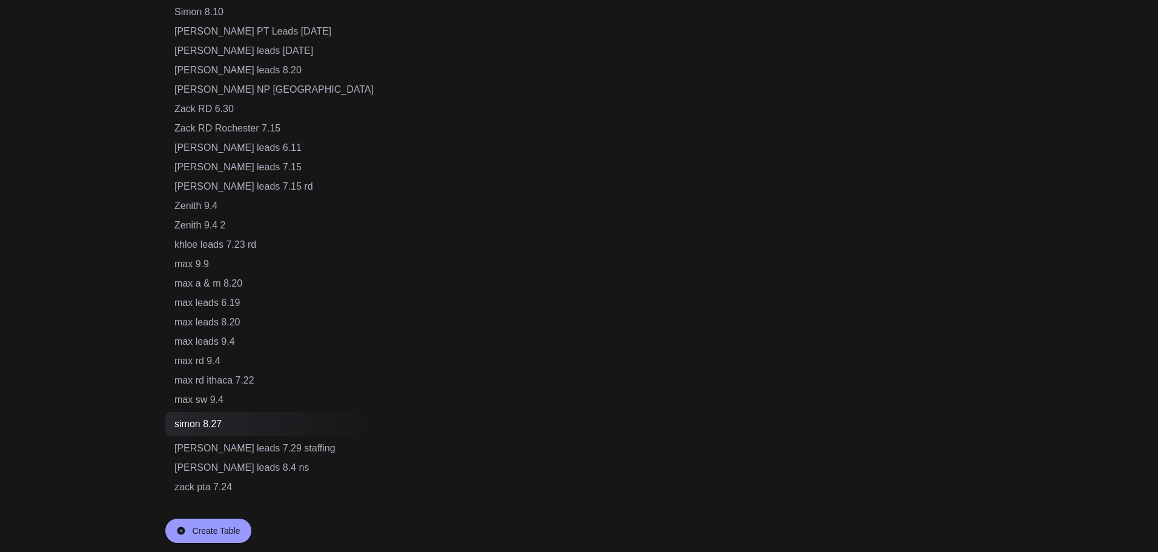
scroll to position [793, 0]
click at [211, 264] on div "max 9.9" at bounding box center [273, 263] width 199 height 15
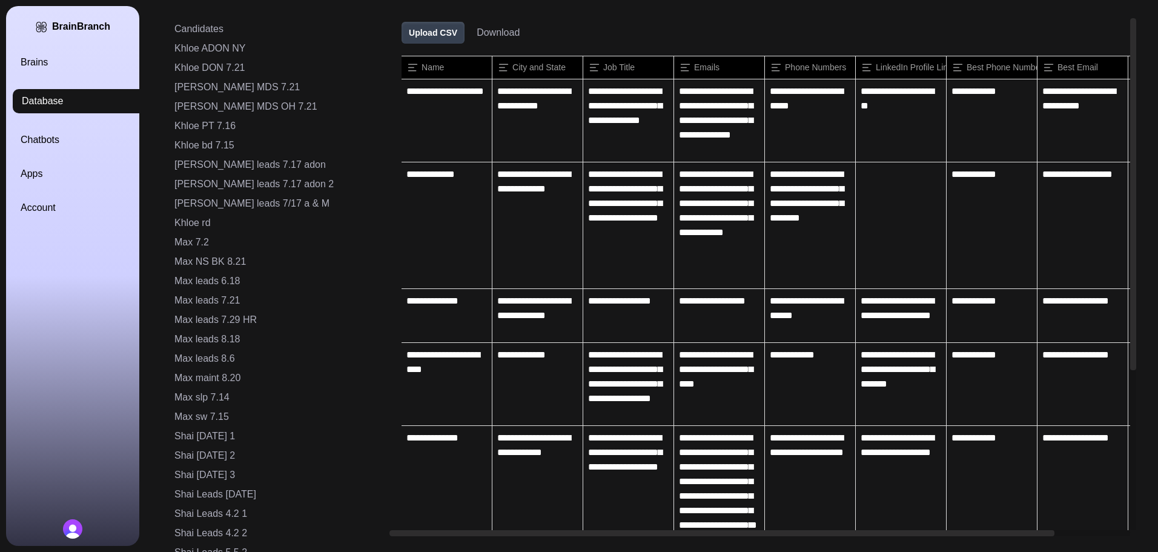
click at [477, 34] on button "Download" at bounding box center [498, 32] width 43 height 15
